Goal: Check status: Check status

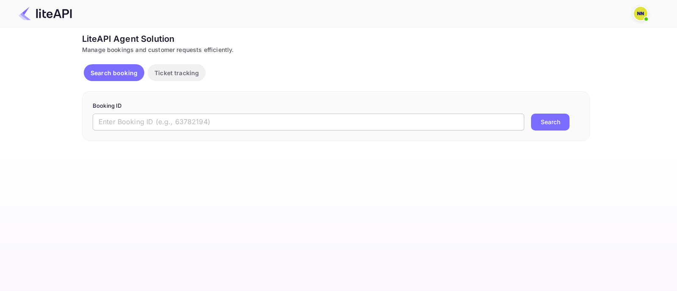
click at [132, 126] on input "text" at bounding box center [309, 122] width 432 height 17
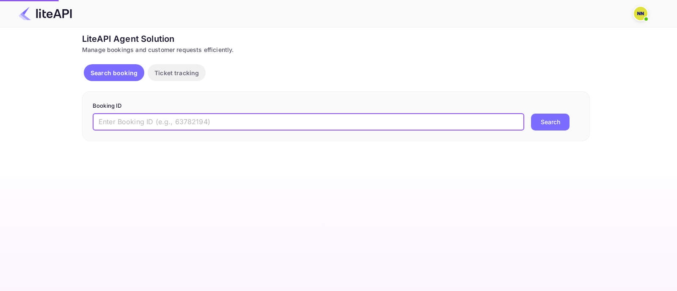
paste input "8701988"
type input "8701988"
click at [550, 123] on button "Search" at bounding box center [550, 122] width 38 height 17
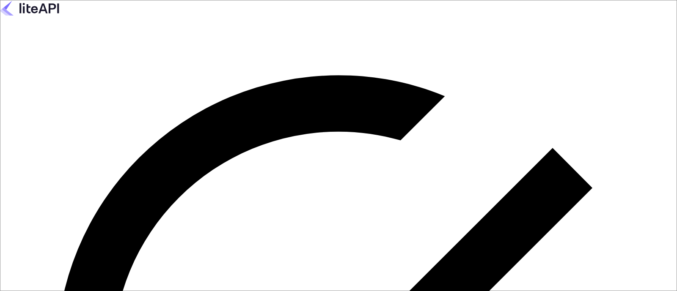
click at [163, 17] on keeper-lock "Open Keeper Popup" at bounding box center [158, 12] width 10 height 10
type input "[EMAIL_ADDRESS][DOMAIN_NAME]"
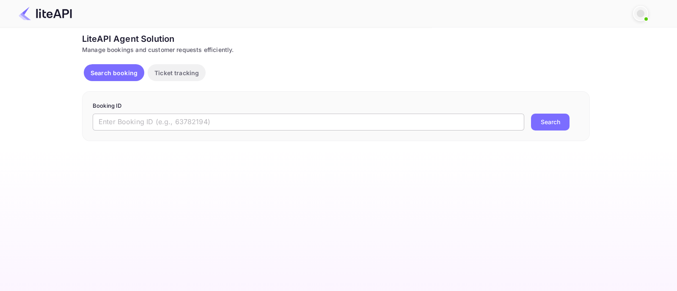
click at [135, 121] on input "text" at bounding box center [309, 122] width 432 height 17
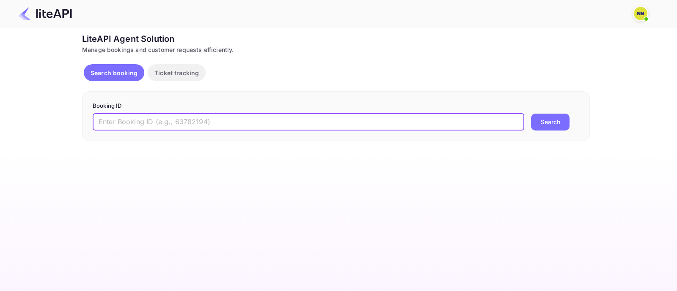
paste input "8701988"
type input "8701988"
click at [550, 121] on button "Search" at bounding box center [550, 122] width 38 height 17
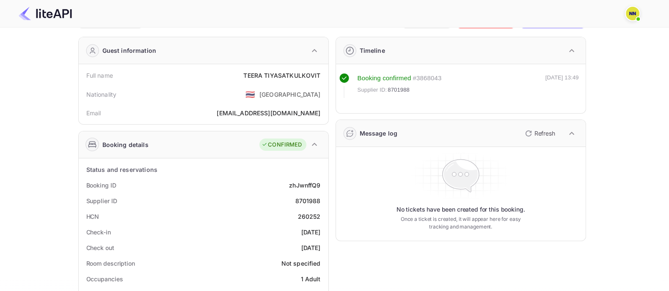
scroll to position [52, 0]
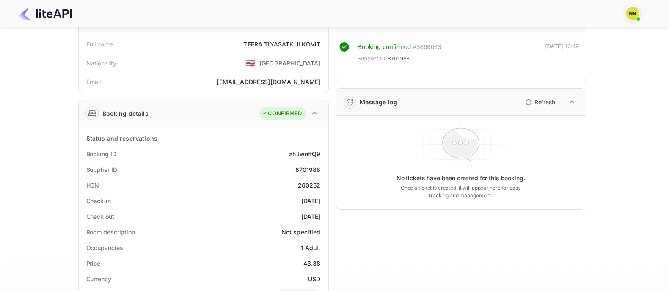
click at [310, 181] on div "260252" at bounding box center [309, 185] width 23 height 9
copy div "260252"
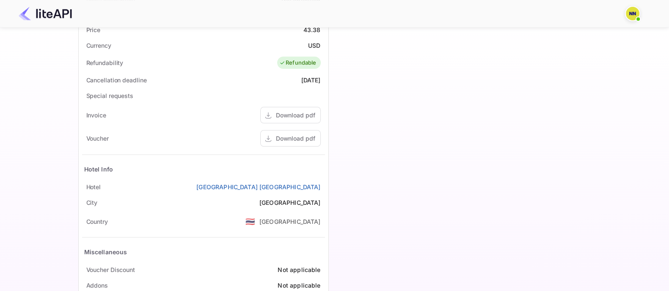
scroll to position [270, 0]
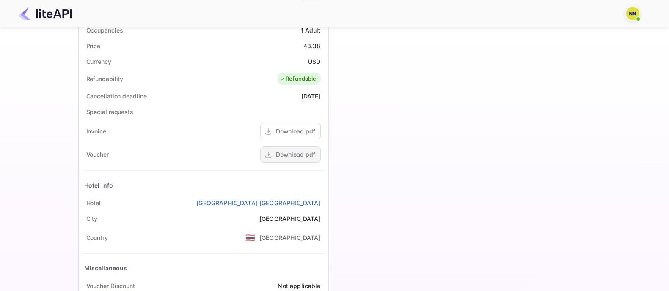
click at [295, 154] on div "Download pdf" at bounding box center [295, 154] width 39 height 9
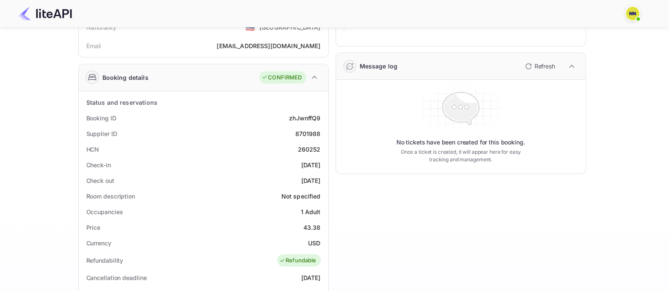
scroll to position [0, 0]
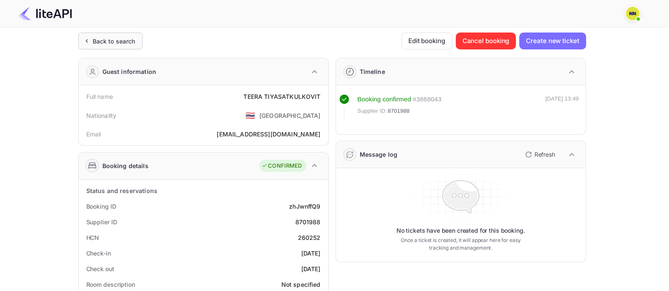
click at [115, 41] on div "Back to search" at bounding box center [114, 41] width 43 height 9
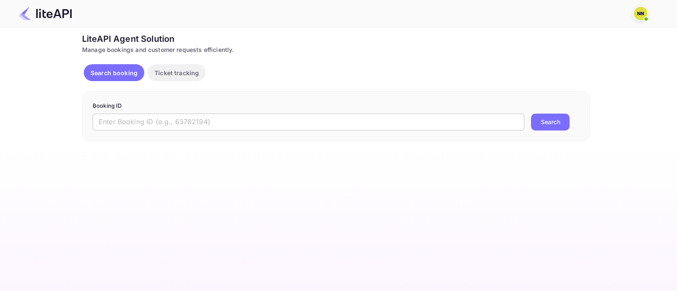
click at [161, 127] on input "text" at bounding box center [309, 122] width 432 height 17
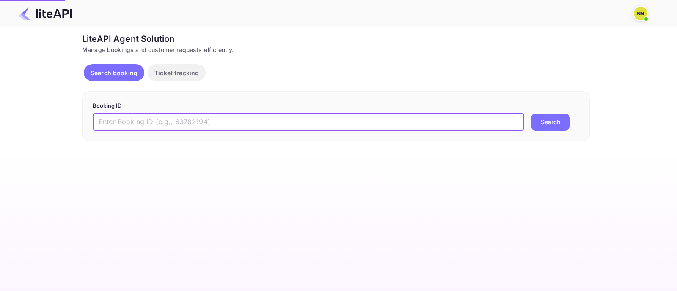
paste input "8702460"
type input "8702460"
click at [543, 118] on button "Search" at bounding box center [550, 122] width 38 height 17
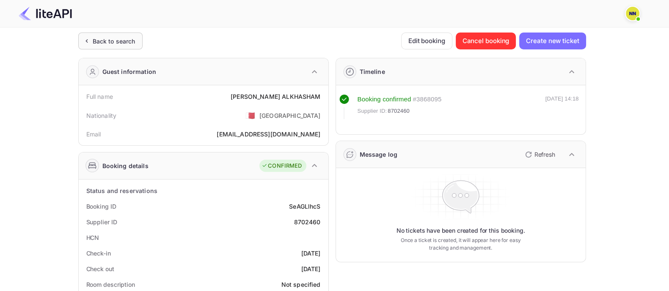
click at [96, 37] on div "Back to search" at bounding box center [114, 41] width 43 height 9
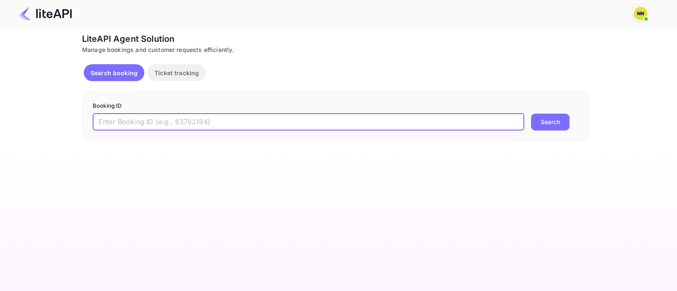
click at [109, 117] on input "text" at bounding box center [309, 122] width 432 height 17
paste input "8750657"
type input "8750657"
click at [554, 124] on button "Search" at bounding box center [550, 122] width 38 height 17
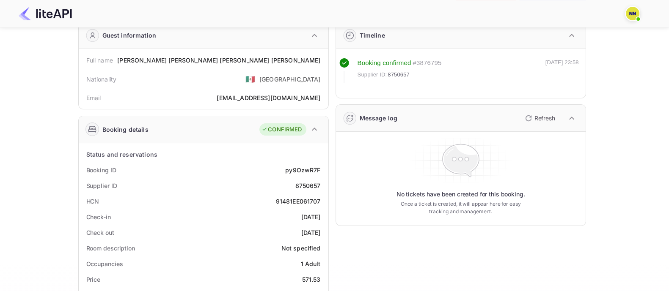
scroll to position [52, 0]
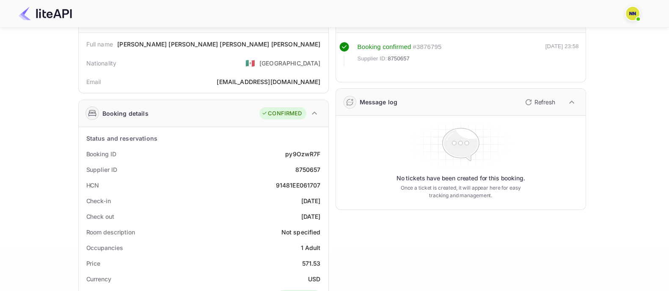
click at [308, 186] on div "91481EE061707" at bounding box center [298, 185] width 45 height 9
copy div "91481EE061707"
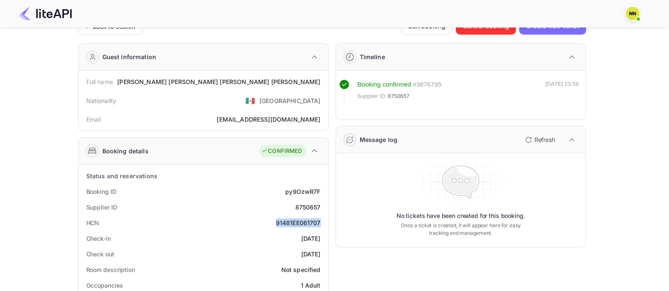
scroll to position [0, 0]
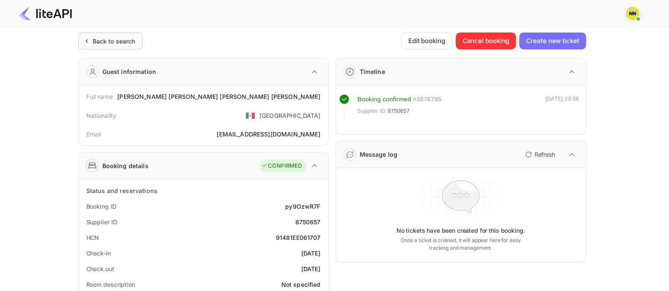
click at [129, 41] on div "Back to search" at bounding box center [114, 41] width 43 height 9
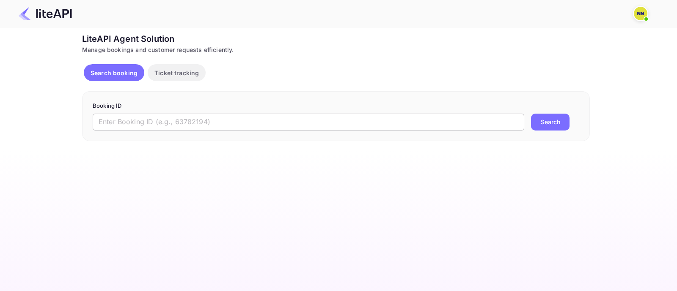
drag, startPoint x: 270, startPoint y: 117, endPoint x: 288, endPoint y: 118, distance: 17.4
click at [270, 117] on input "text" at bounding box center [309, 122] width 432 height 17
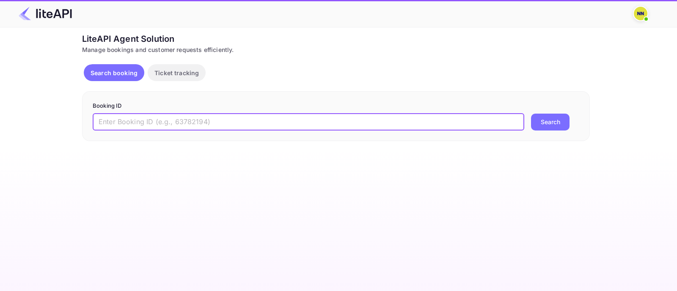
paste input "8401436"
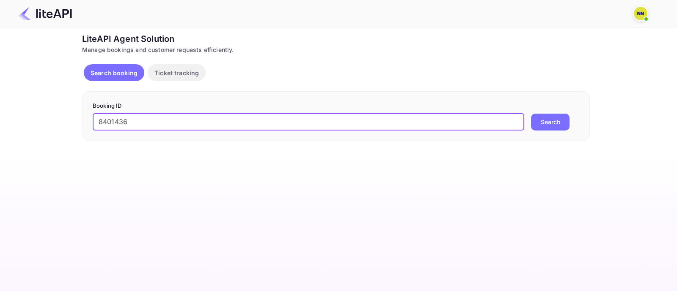
type input "8401436"
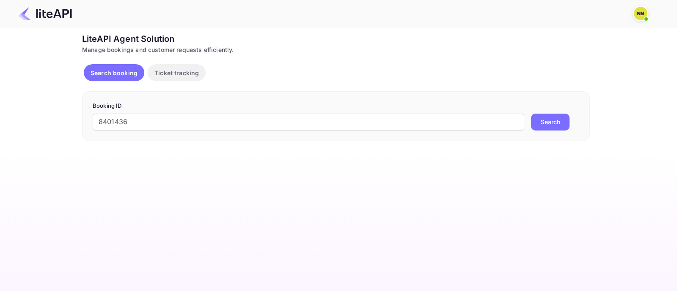
click at [554, 122] on button "Search" at bounding box center [550, 122] width 38 height 17
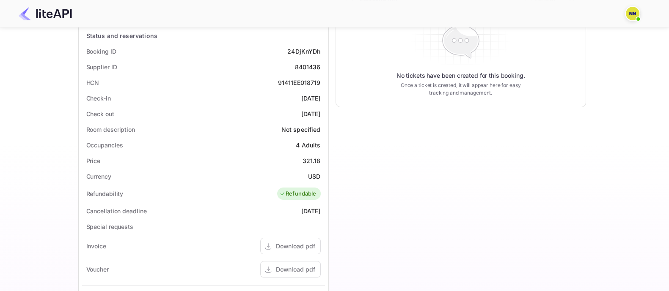
scroll to position [159, 0]
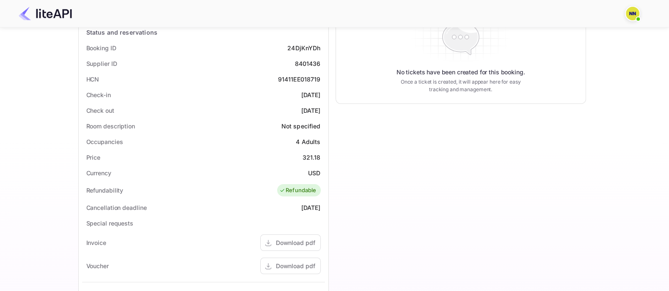
click at [290, 78] on div "91411EE018719" at bounding box center [299, 79] width 43 height 9
copy div "91411EE018719"
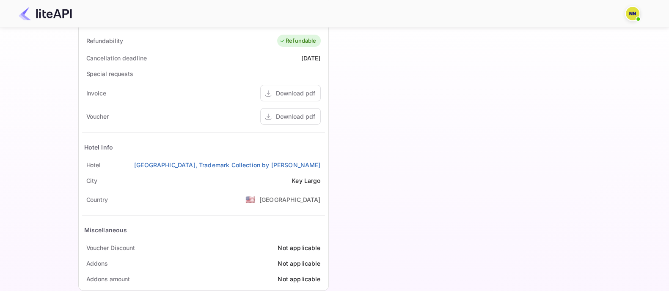
scroll to position [323, 0]
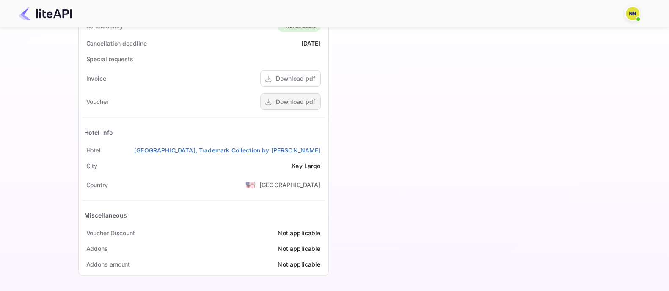
click at [296, 98] on div "Download pdf" at bounding box center [295, 101] width 39 height 9
